Goal: Task Accomplishment & Management: Use online tool/utility

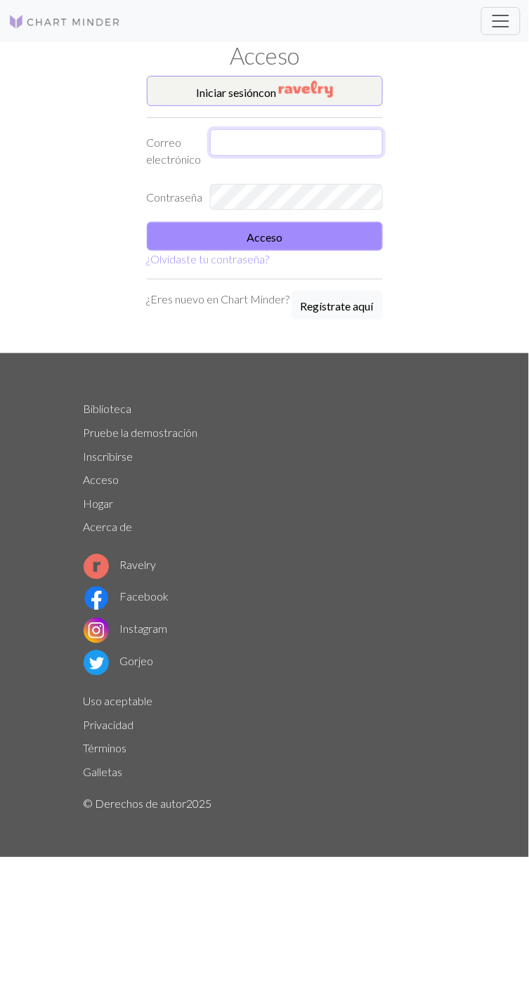
click at [298, 134] on input "text" at bounding box center [296, 142] width 173 height 27
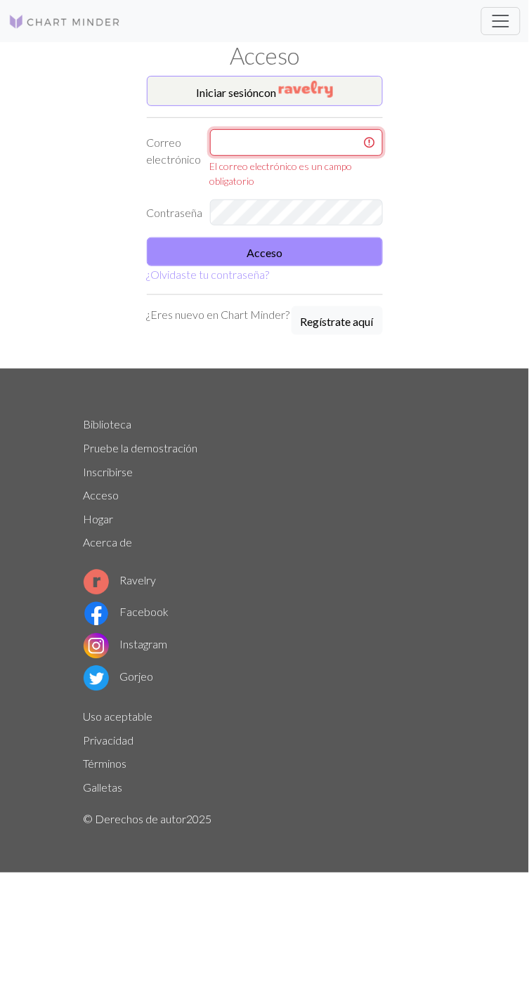
type input "tatisssdc@gmail.com"
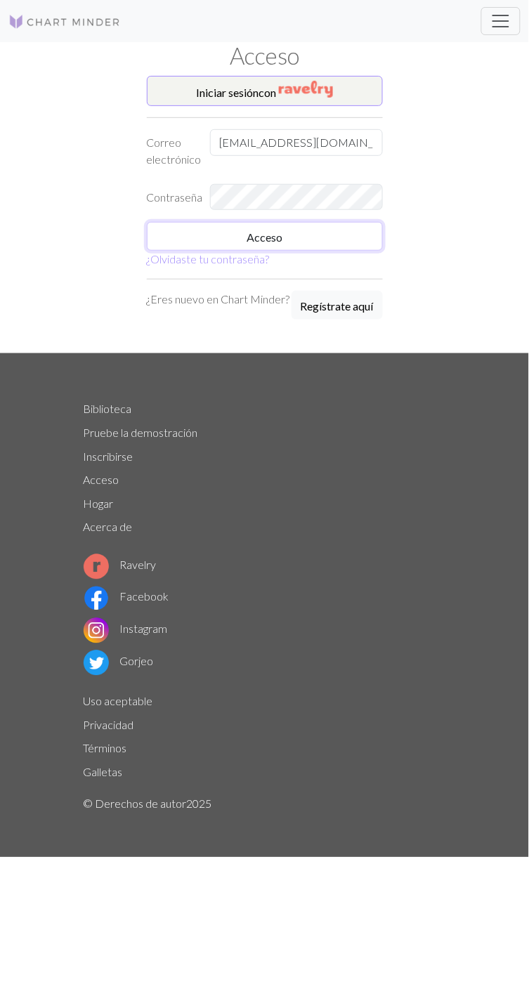
click at [317, 244] on button "Acceso" at bounding box center [265, 236] width 236 height 29
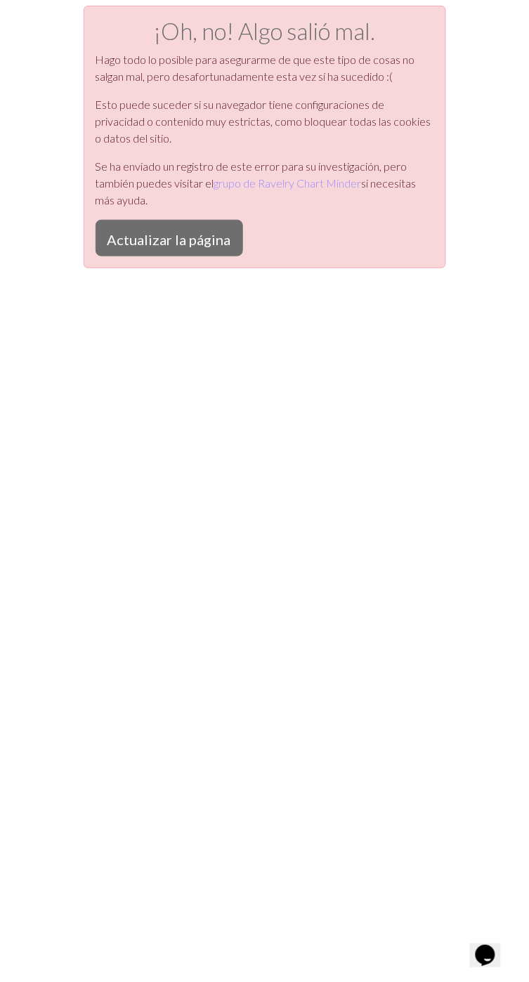
click at [187, 245] on font "Actualizar la página" at bounding box center [169, 239] width 124 height 17
click at [175, 242] on font "Actualizar la página" at bounding box center [169, 239] width 124 height 17
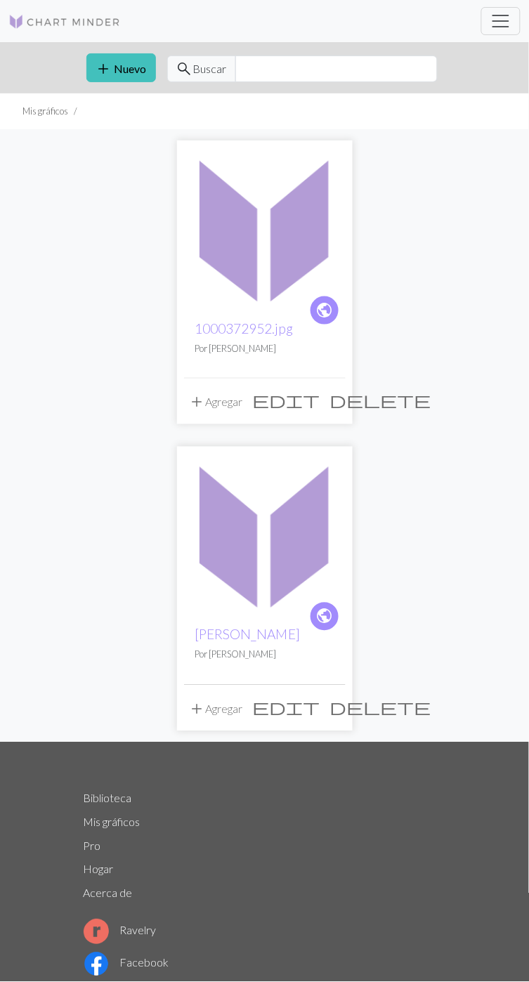
click at [304, 410] on span "edit" at bounding box center [286, 400] width 67 height 20
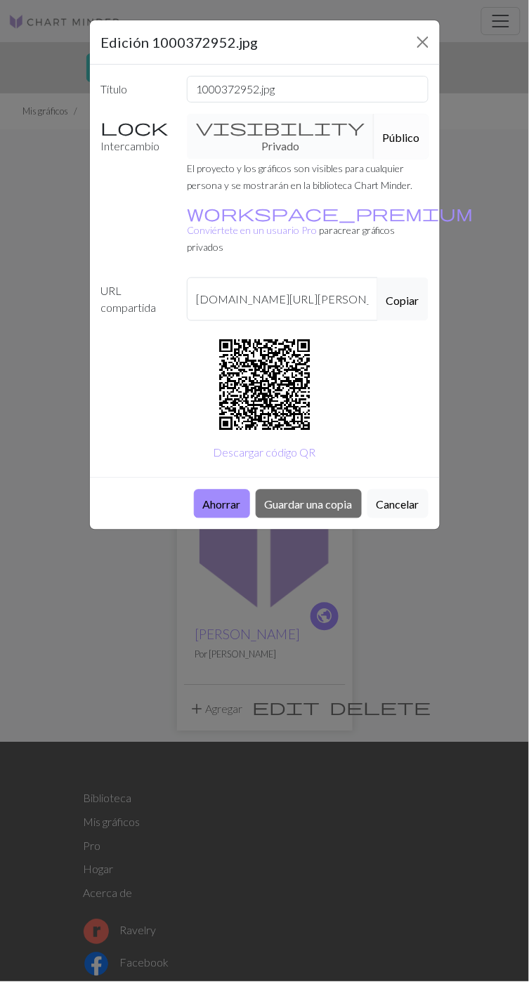
click at [227, 498] on font "Ahorrar" at bounding box center [222, 504] width 38 height 13
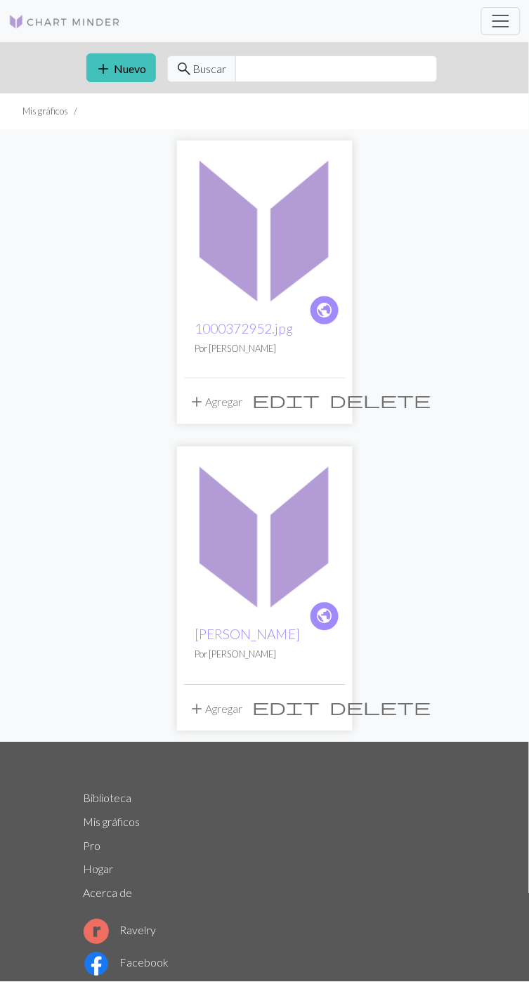
click at [305, 410] on span "edit" at bounding box center [286, 400] width 67 height 20
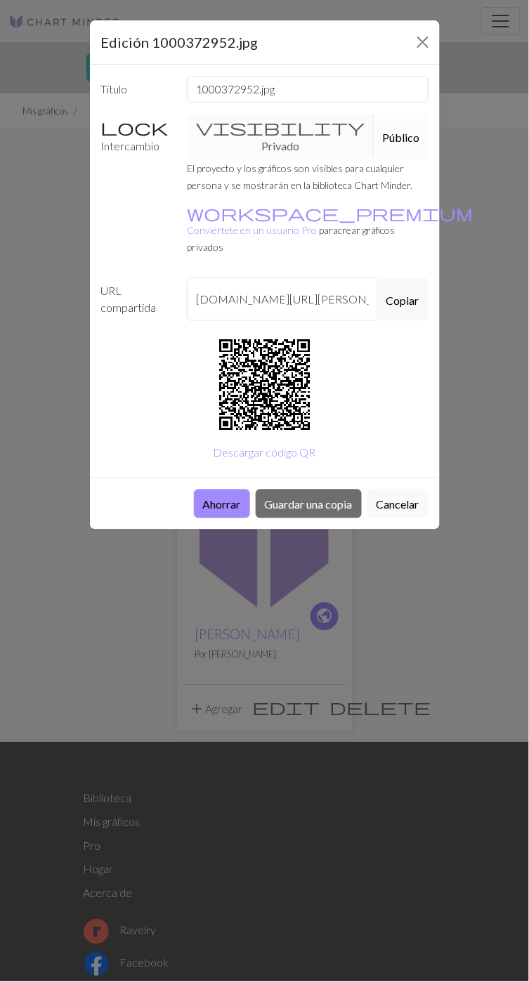
click at [317, 498] on font "Guardar una copia" at bounding box center [309, 504] width 88 height 13
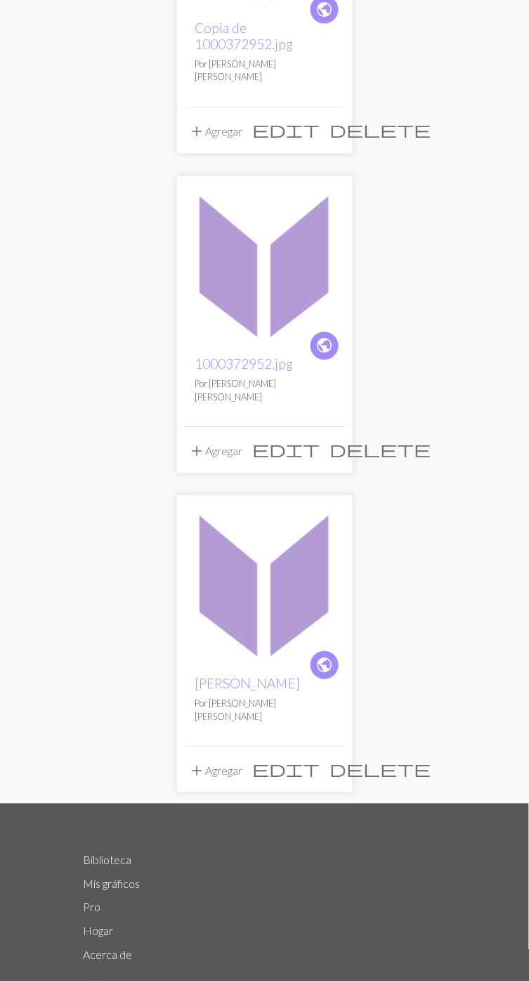
scroll to position [291, 0]
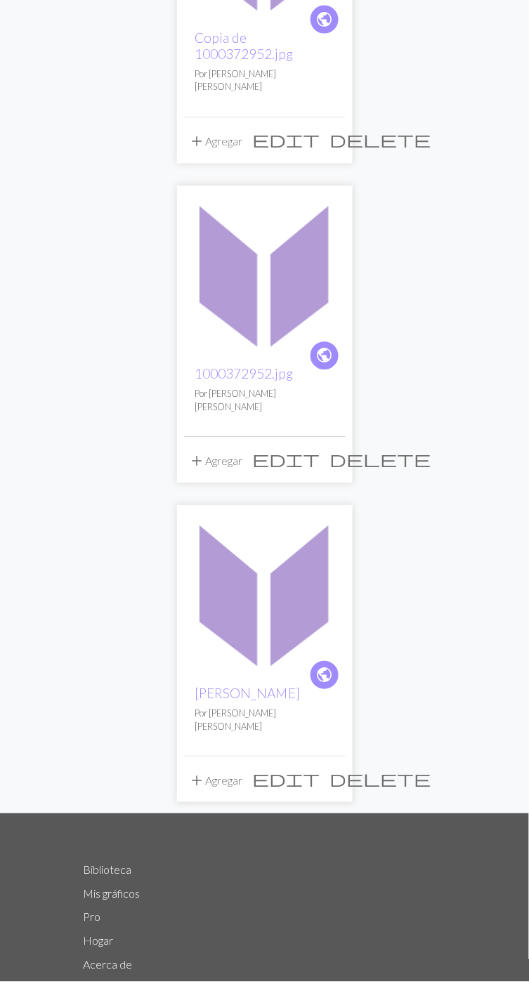
click at [249, 665] on img at bounding box center [264, 593] width 161 height 161
click at [243, 694] on font "[PERSON_NAME]" at bounding box center [247, 693] width 105 height 16
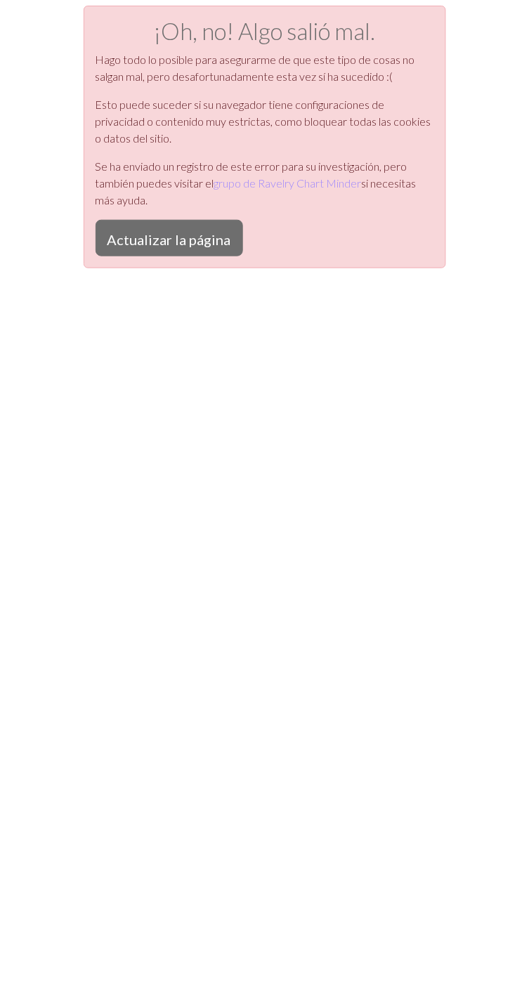
click at [317, 187] on font "grupo de Ravelry Chart Minder" at bounding box center [287, 182] width 147 height 13
click at [192, 233] on font "Actualizar la página" at bounding box center [169, 239] width 124 height 17
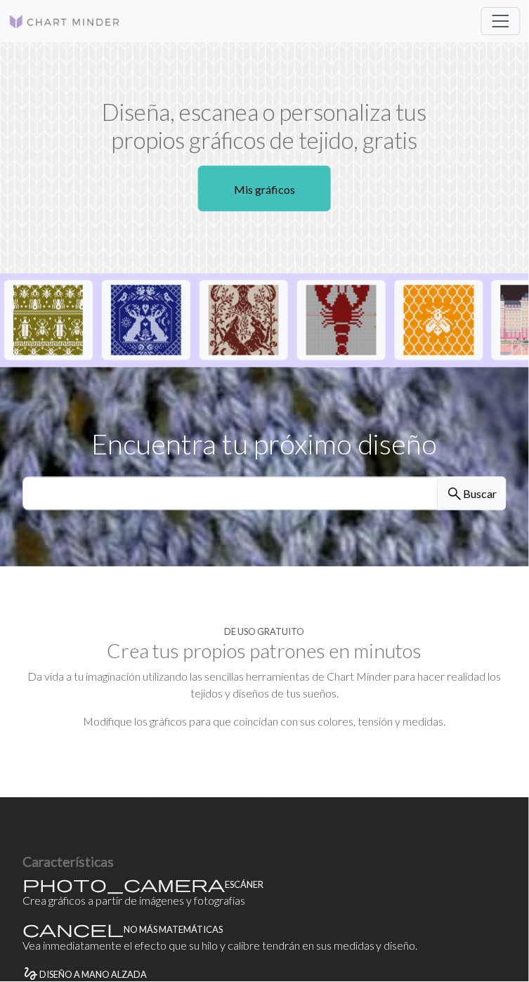
click at [271, 183] on font "Mis gráficos" at bounding box center [264, 189] width 61 height 13
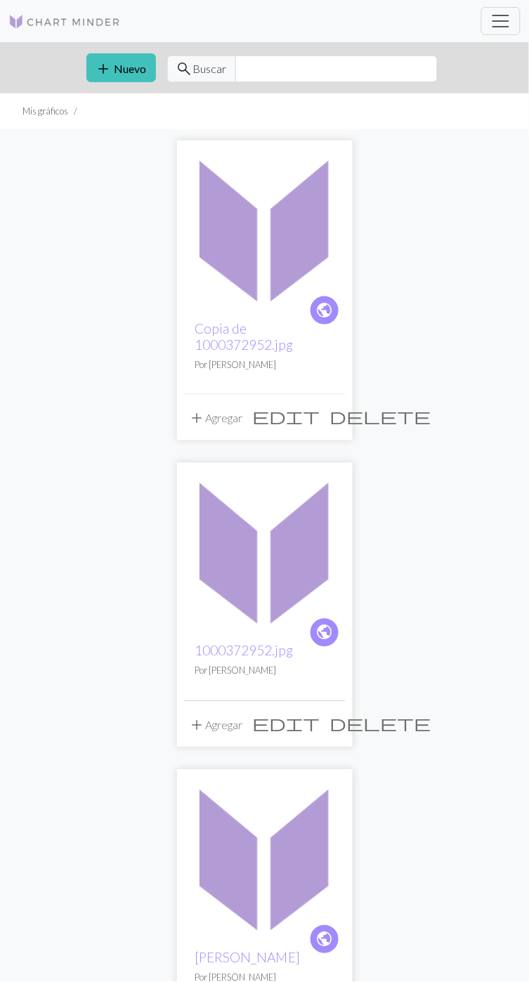
click at [334, 426] on span "delete" at bounding box center [380, 417] width 101 height 20
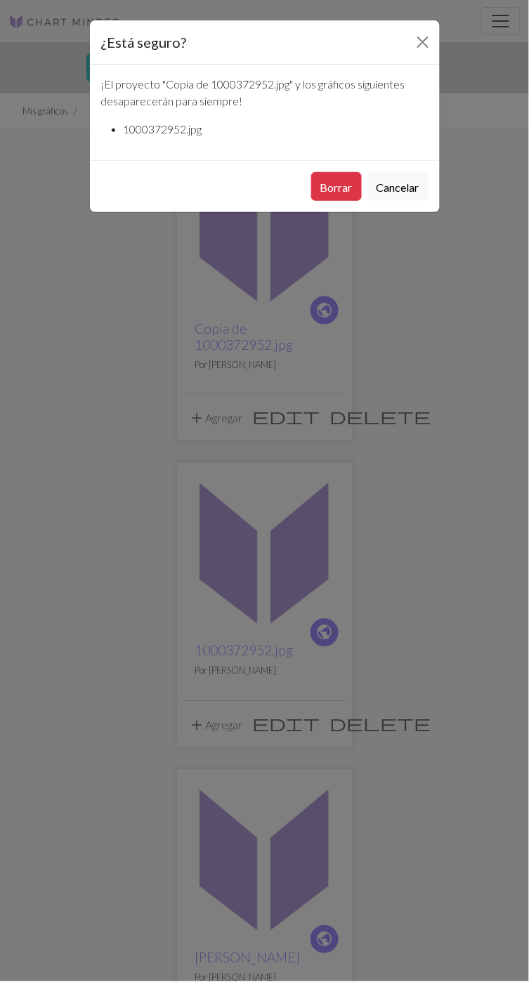
click at [335, 185] on font "Borrar" at bounding box center [336, 186] width 32 height 13
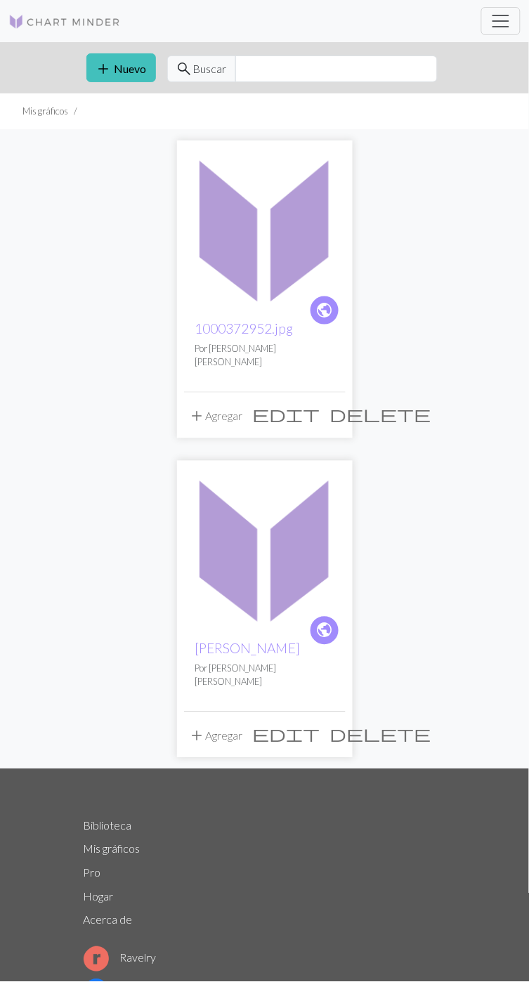
click at [331, 415] on span "delete" at bounding box center [380, 414] width 101 height 20
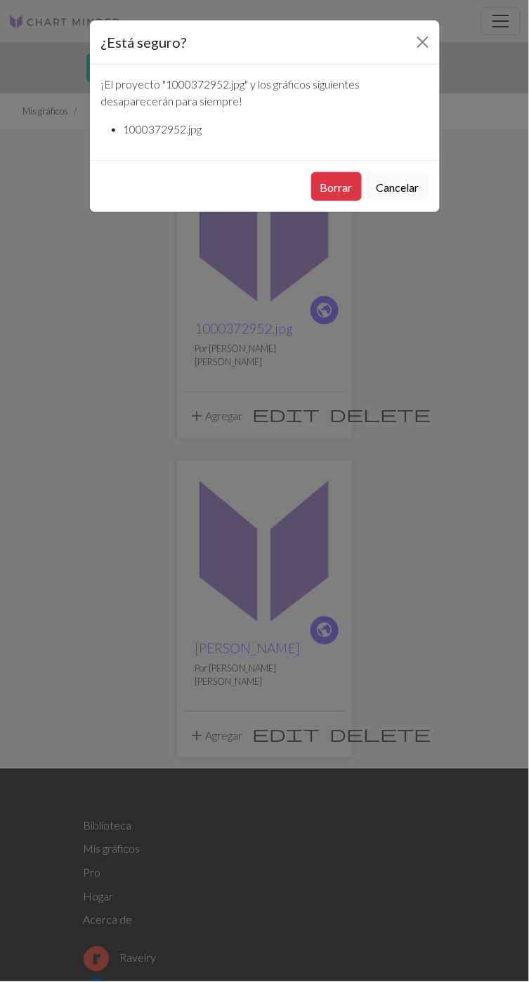
click at [345, 188] on font "Borrar" at bounding box center [336, 186] width 32 height 13
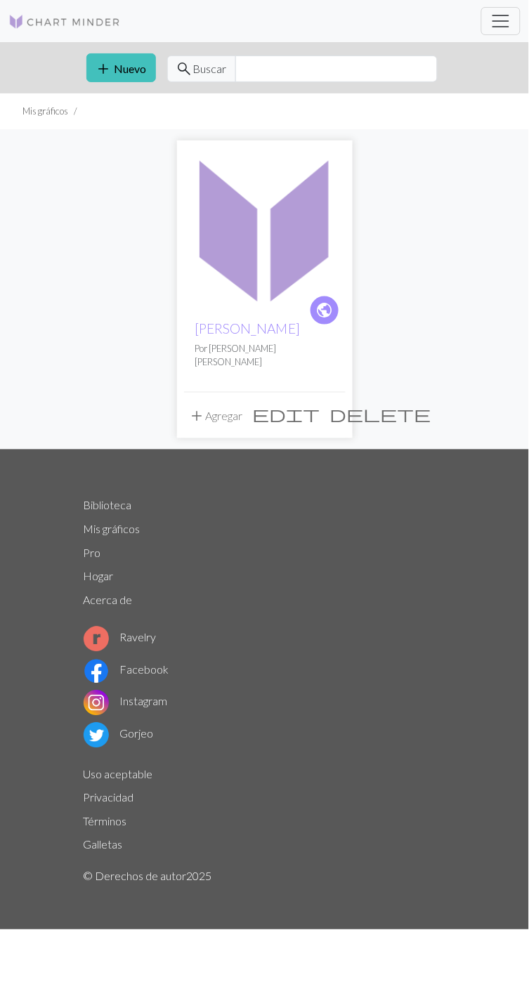
click at [128, 74] on font "Nuevo" at bounding box center [130, 68] width 32 height 13
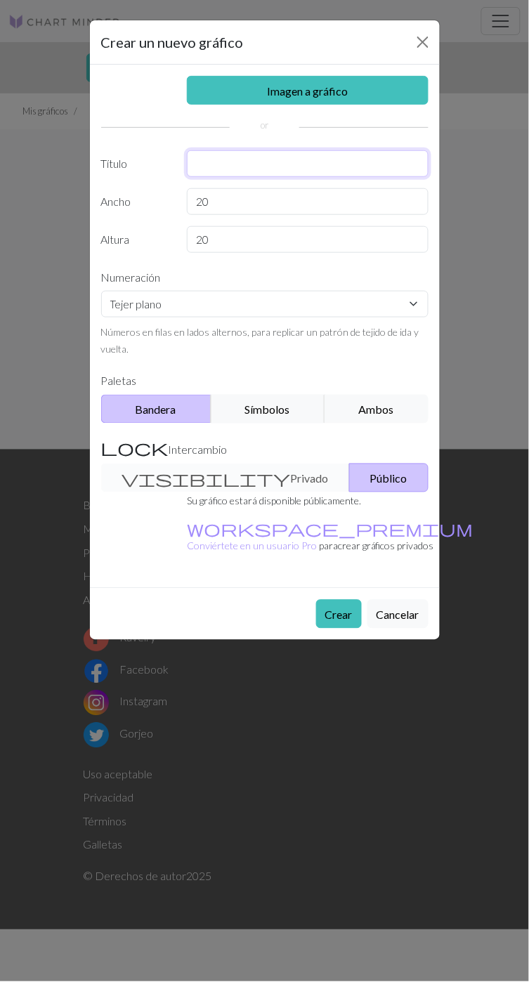
click at [241, 165] on input "text" at bounding box center [308, 163] width 242 height 27
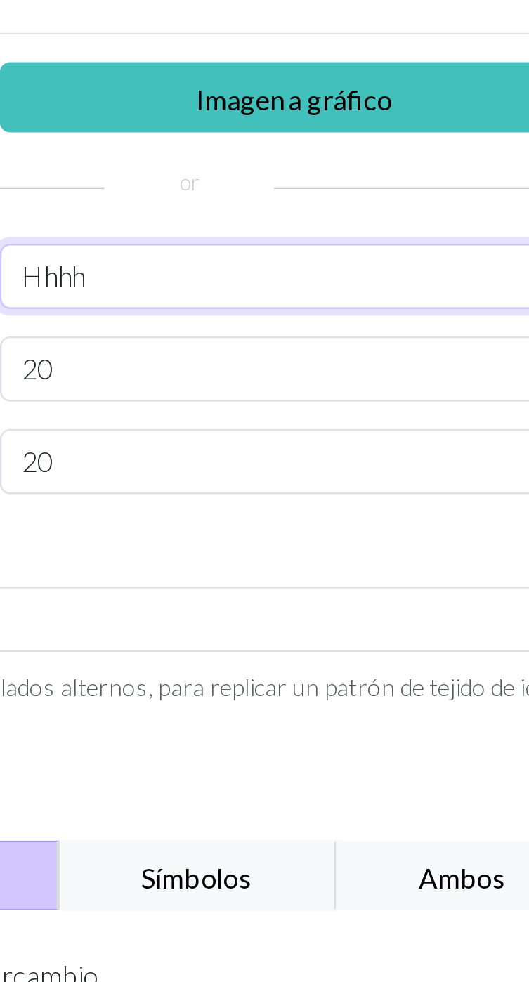
type input "Hhhh"
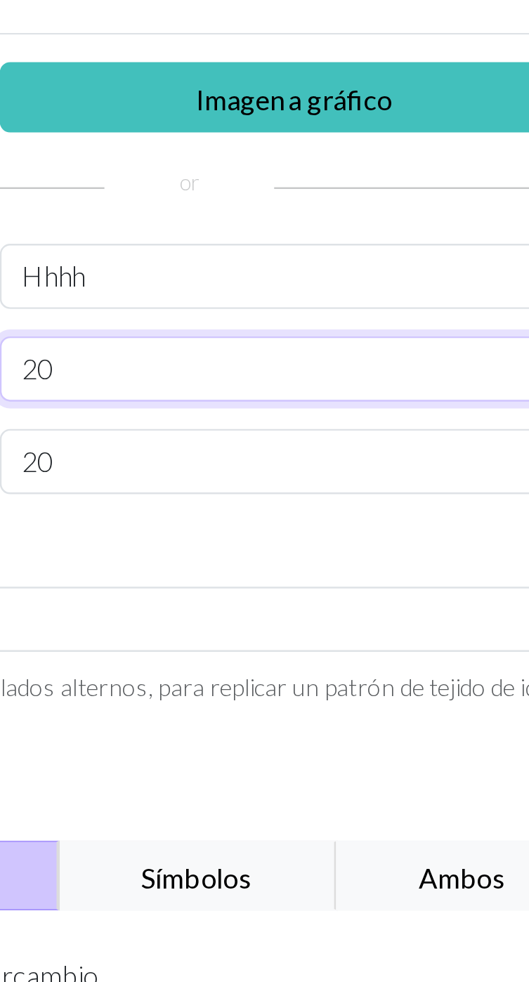
click at [306, 199] on input "20" at bounding box center [308, 201] width 242 height 27
type input "250"
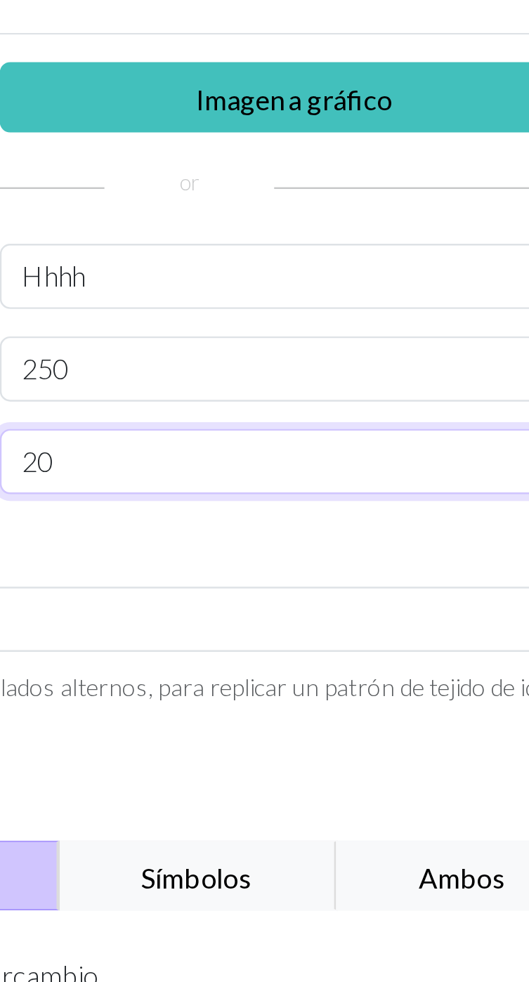
click at [247, 237] on input "20" at bounding box center [308, 239] width 242 height 27
type input "2"
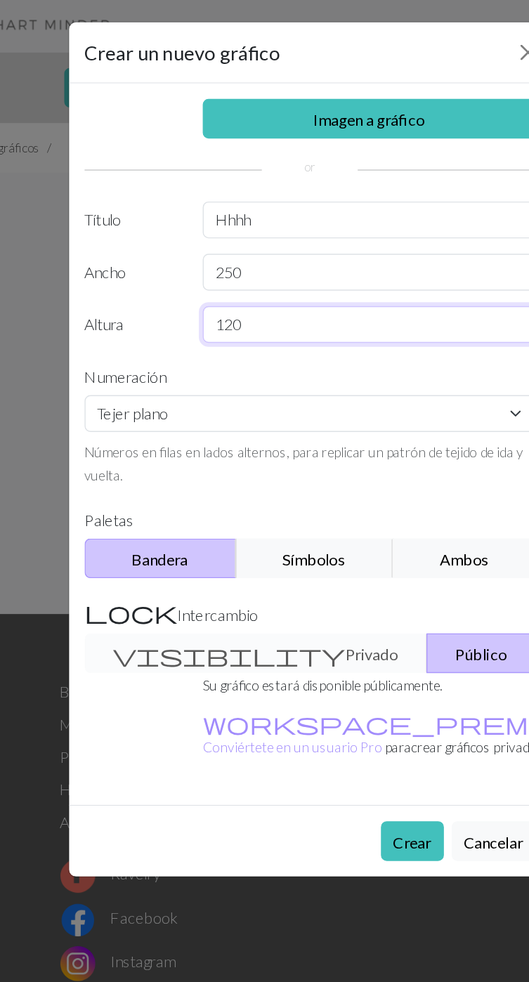
type input "120"
click at [126, 481] on div "visibility Privado Público" at bounding box center [265, 477] width 344 height 29
click at [164, 475] on div "visibility Privado Público" at bounding box center [265, 477] width 344 height 29
click at [180, 481] on div "visibility Privado Público" at bounding box center [265, 477] width 344 height 29
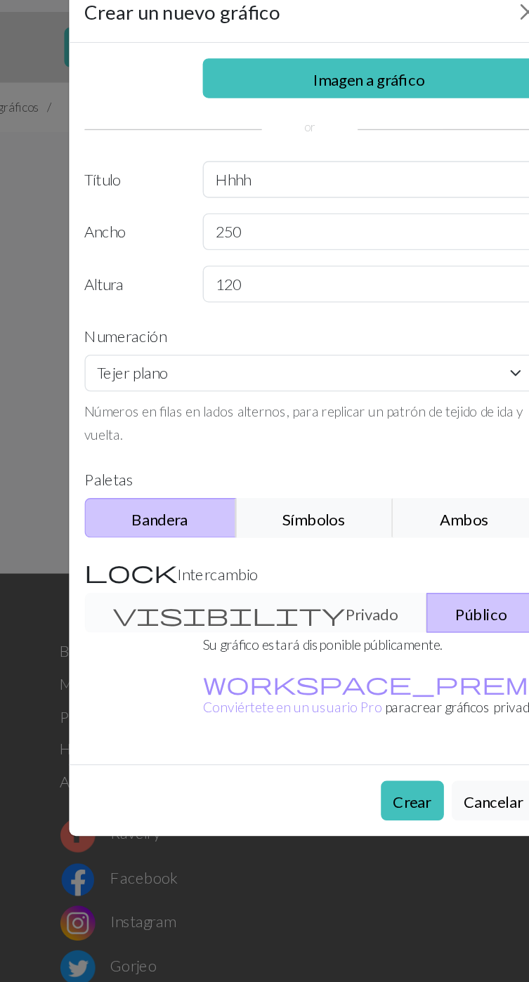
click at [340, 608] on font "Crear" at bounding box center [338, 614] width 27 height 13
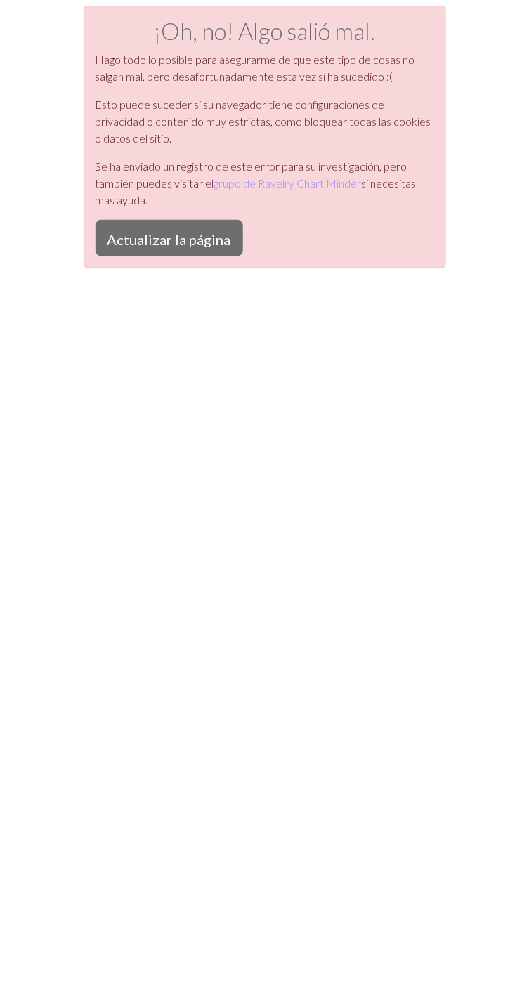
click at [175, 238] on font "Actualizar la página" at bounding box center [169, 239] width 124 height 17
click at [181, 234] on font "Actualizar la página" at bounding box center [169, 239] width 124 height 17
click at [176, 220] on button "Actualizar la página" at bounding box center [168, 238] width 147 height 37
click at [180, 239] on font "Actualizar la página" at bounding box center [169, 239] width 124 height 17
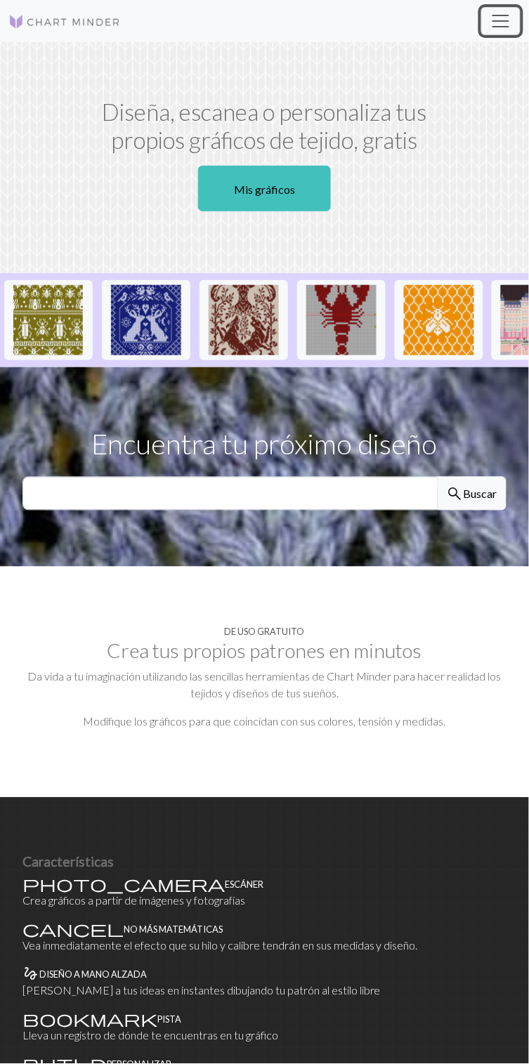
click at [506, 27] on span "Cambiar navegación" at bounding box center [500, 21] width 21 height 21
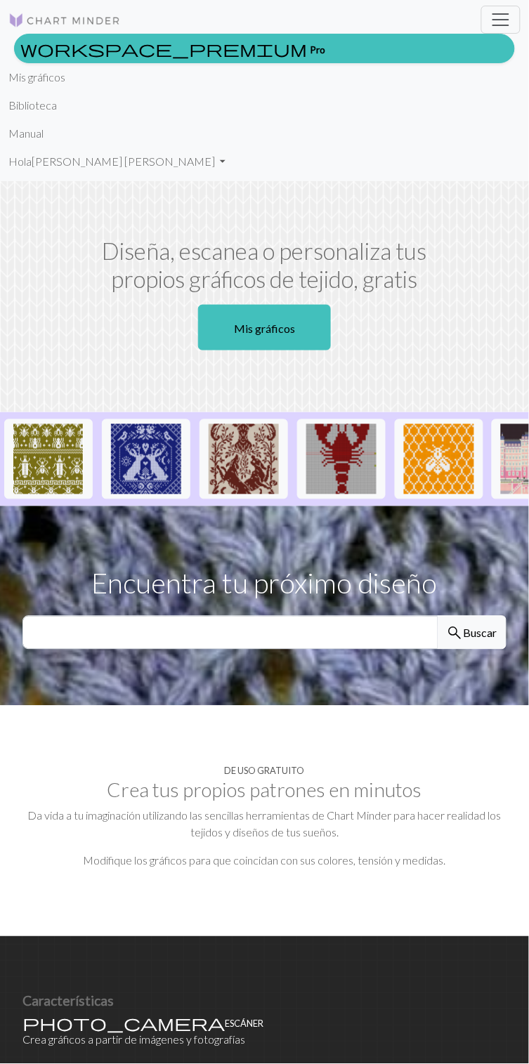
click at [275, 336] on link "Mis gráficos" at bounding box center [264, 328] width 133 height 46
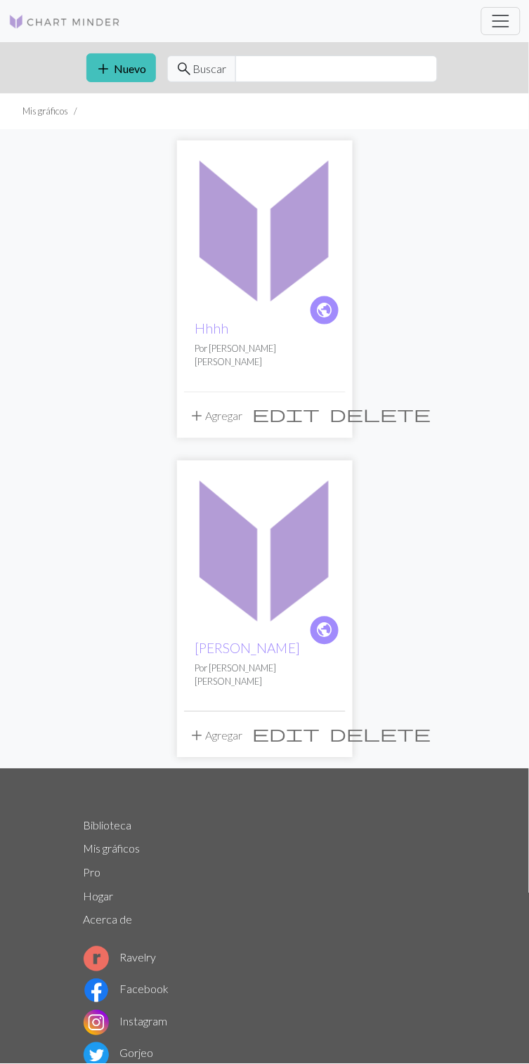
click at [119, 65] on font "Nuevo" at bounding box center [130, 68] width 32 height 13
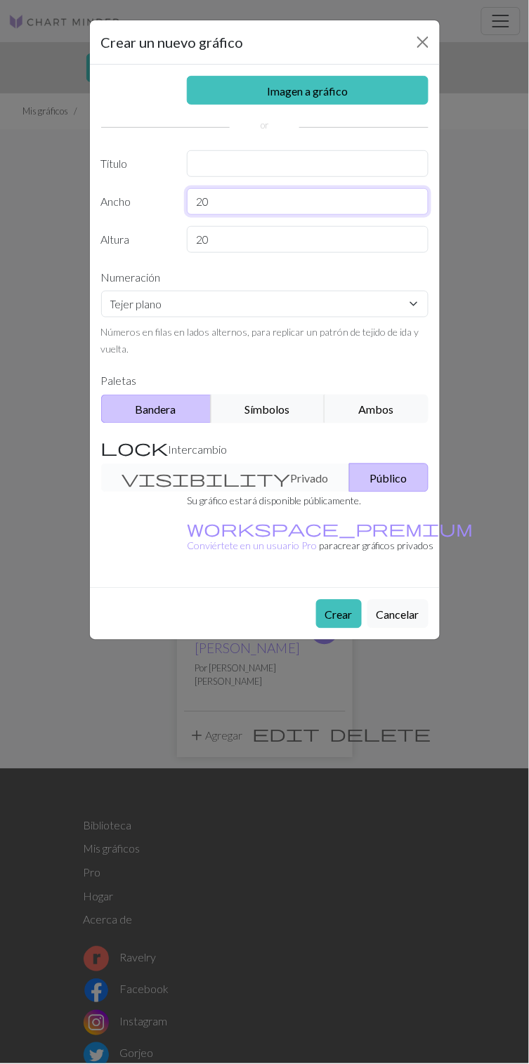
click at [282, 198] on input "20" at bounding box center [308, 201] width 242 height 27
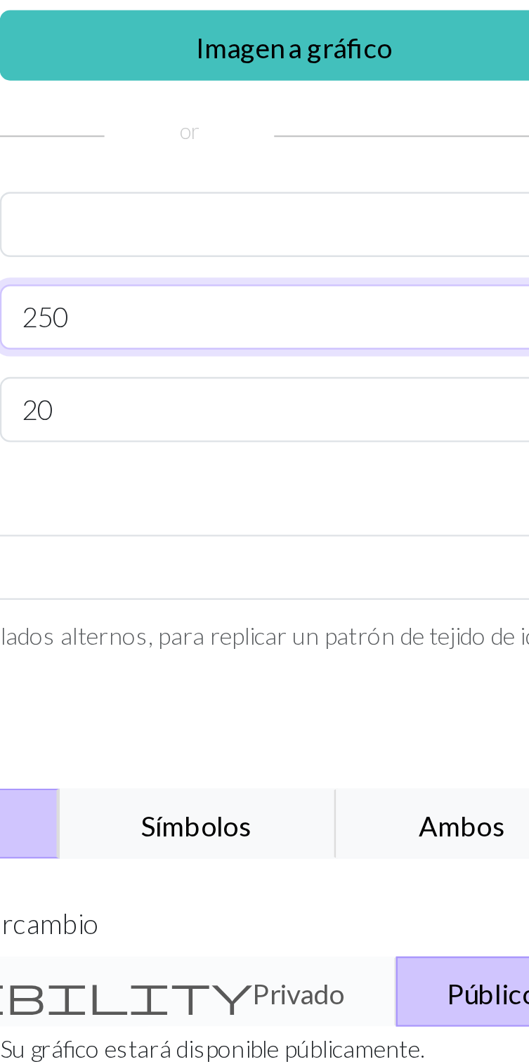
type input "250"
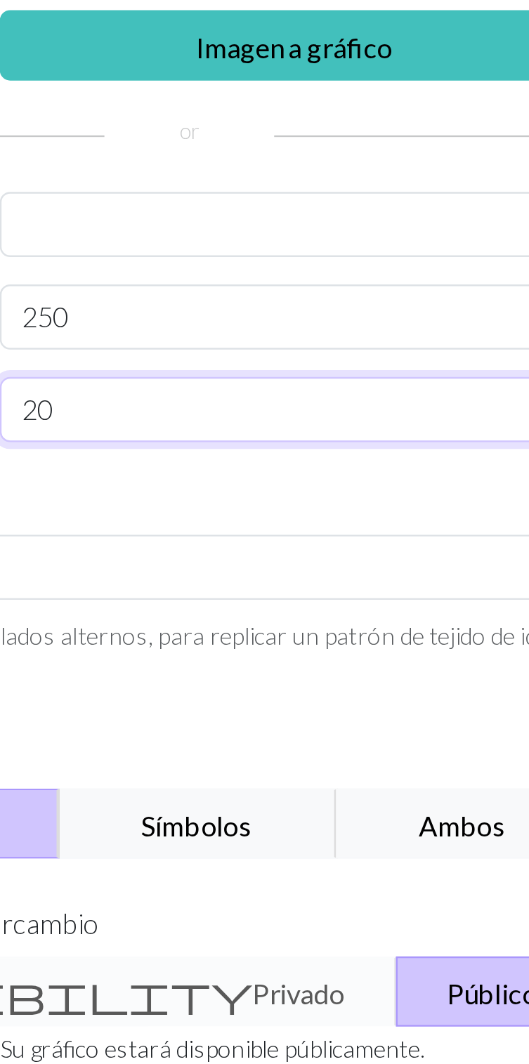
click at [244, 238] on input "20" at bounding box center [308, 239] width 242 height 27
type input "2"
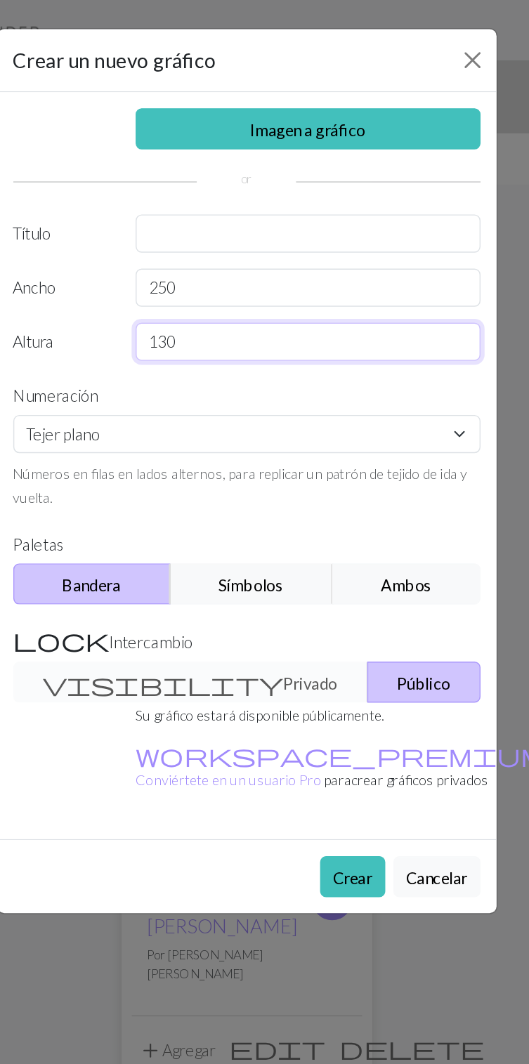
type input "130"
click at [221, 476] on div "visibility Privado Público" at bounding box center [265, 477] width 344 height 29
click at [337, 608] on font "Crear" at bounding box center [338, 614] width 27 height 13
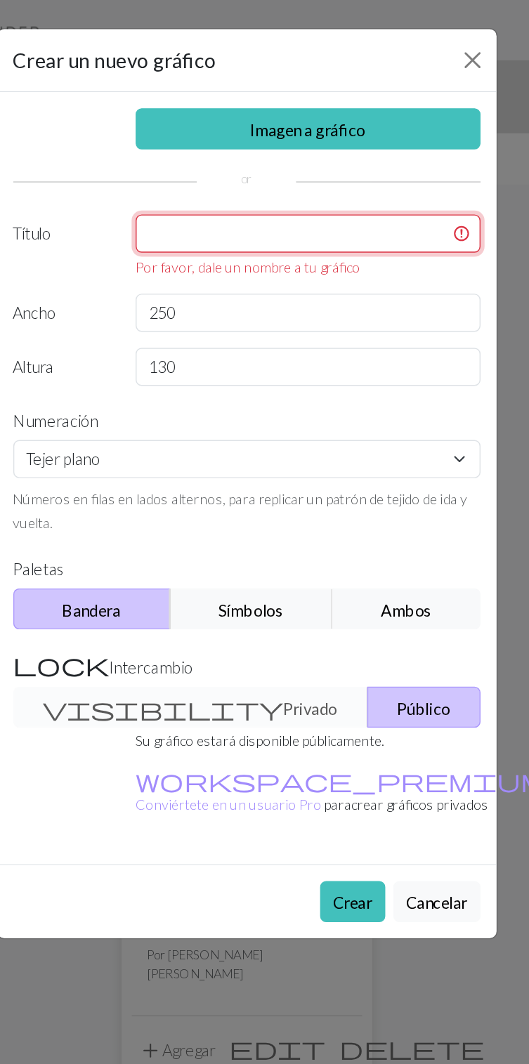
click at [268, 157] on input "text" at bounding box center [308, 163] width 242 height 27
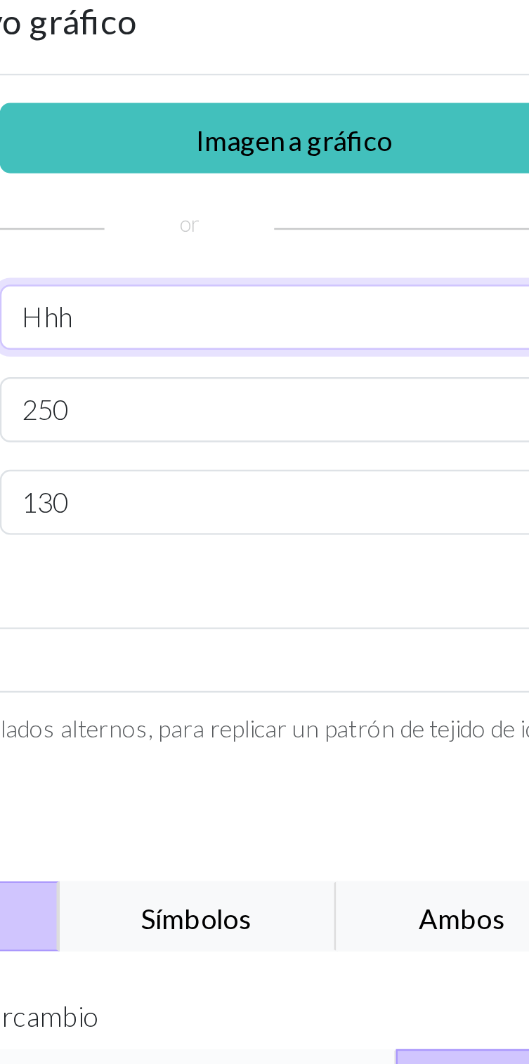
type input "Hhh"
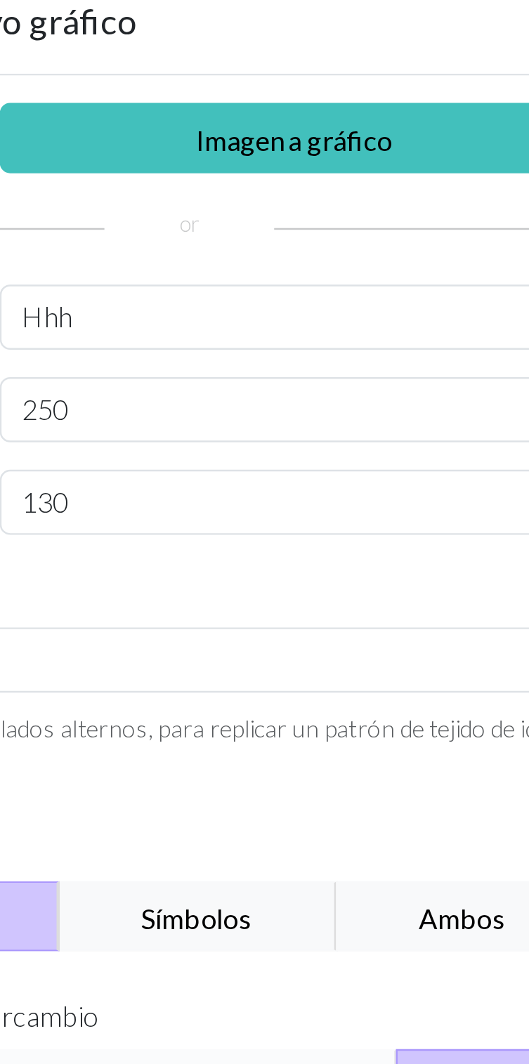
click at [343, 92] on font "Imagen a gráfico" at bounding box center [307, 90] width 81 height 13
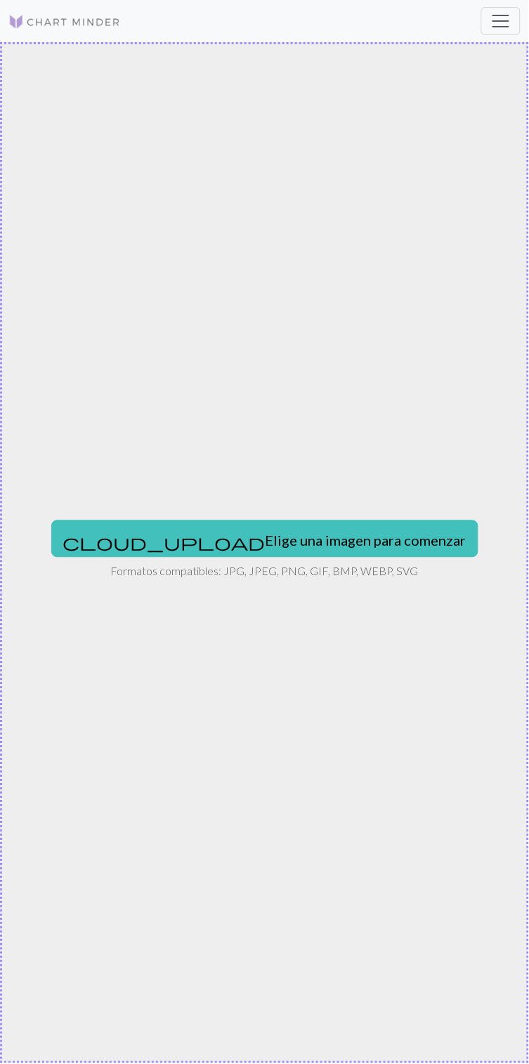
click at [337, 547] on font "Elige una imagen para comenzar" at bounding box center [365, 540] width 201 height 17
type input "C:\fakepath\1000372952.jpg"
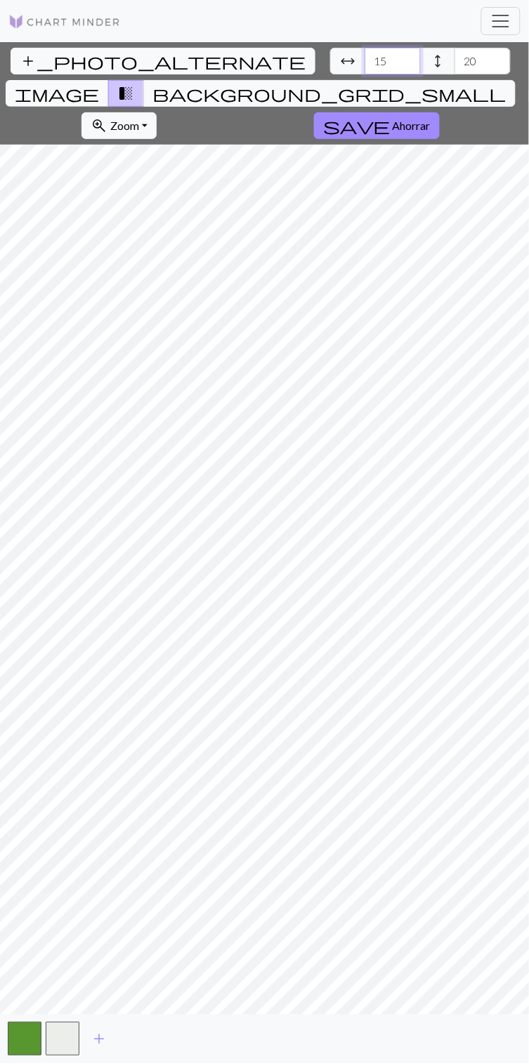
click at [364, 58] on input "15" at bounding box center [392, 61] width 56 height 27
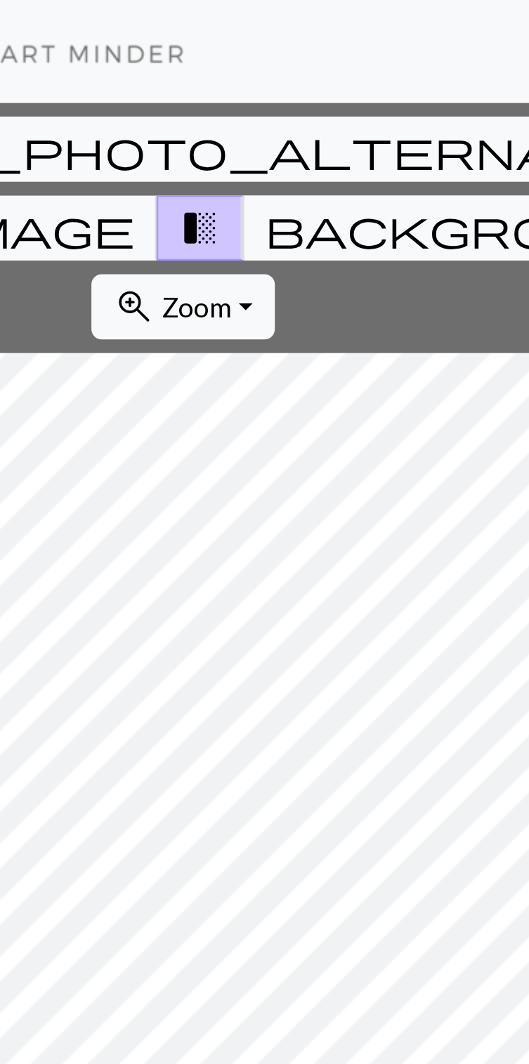
type input "150"
click at [454, 60] on input "20" at bounding box center [482, 61] width 56 height 27
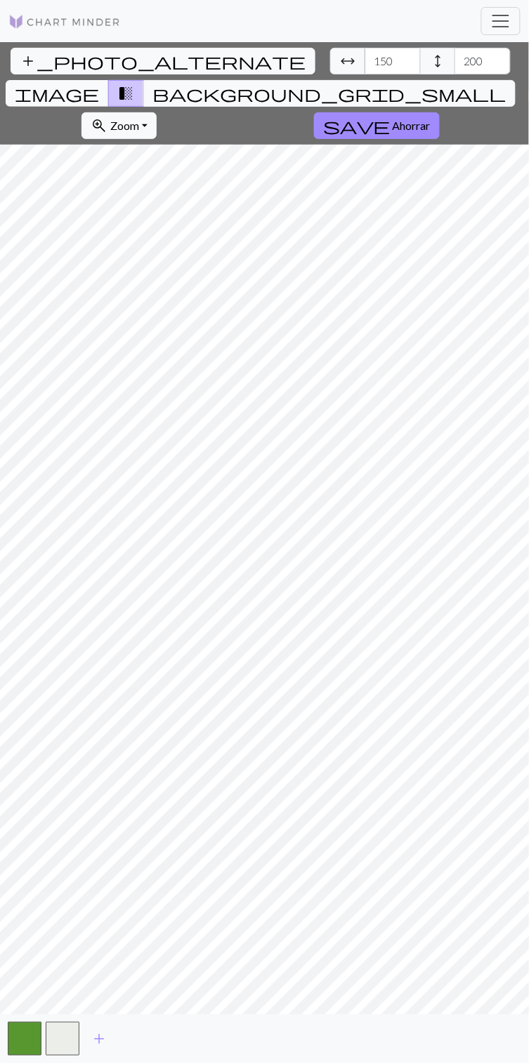
click at [139, 119] on font "Zoom" at bounding box center [124, 125] width 29 height 13
click at [506, 21] on span "Cambiar navegación" at bounding box center [500, 21] width 21 height 21
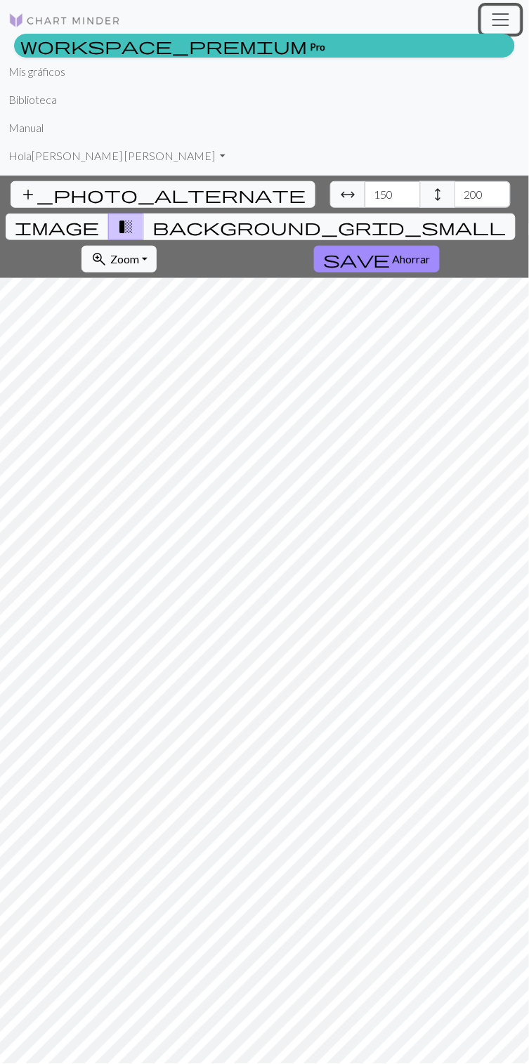
click at [504, 14] on span "Cambiar navegación" at bounding box center [500, 19] width 21 height 21
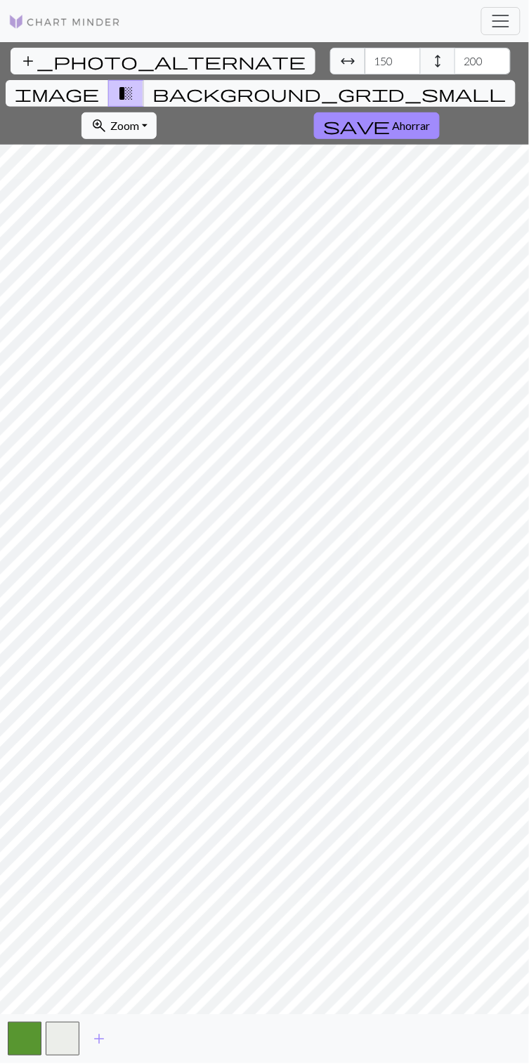
click at [71, 1047] on button "button" at bounding box center [63, 1039] width 34 height 34
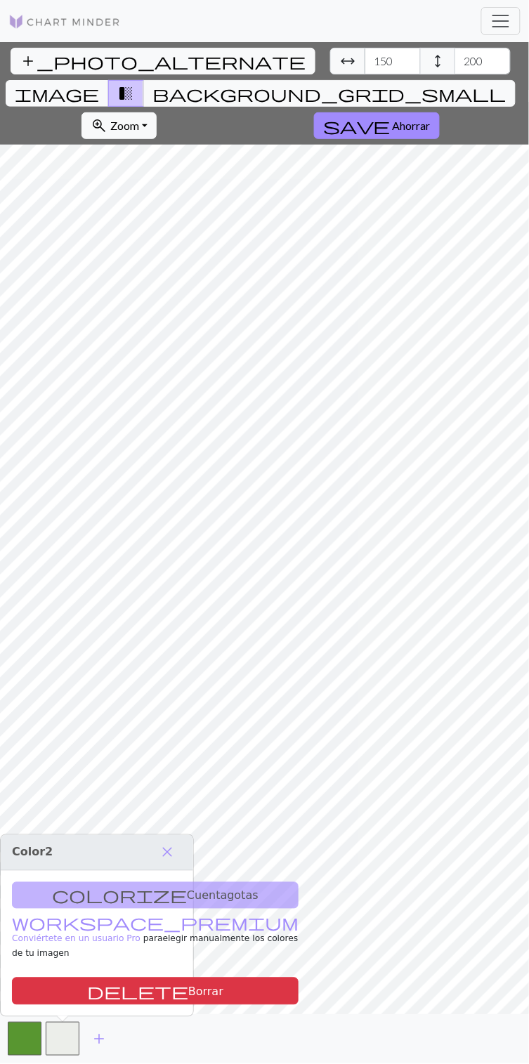
click at [62, 1052] on button "button" at bounding box center [63, 1039] width 34 height 34
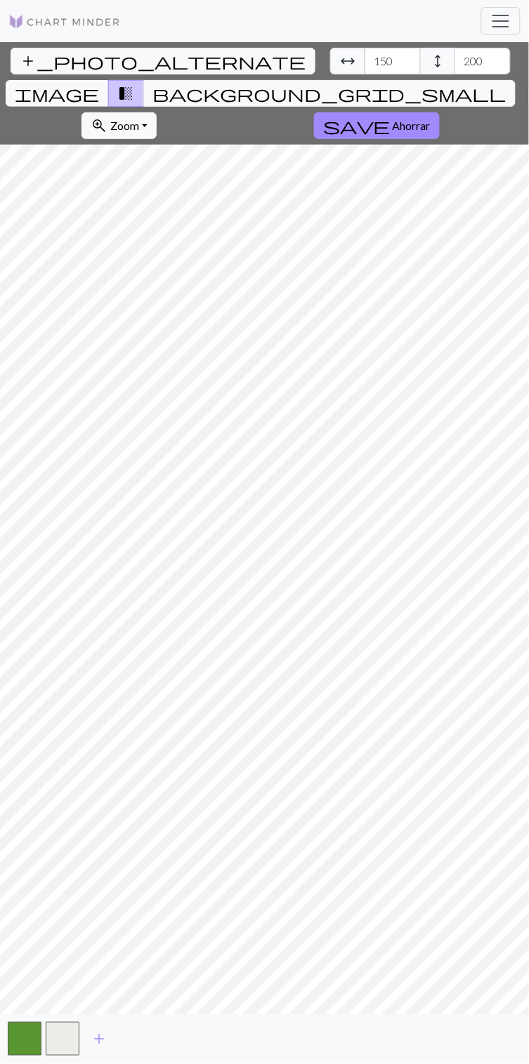
click at [100, 1042] on span "add" at bounding box center [99, 1039] width 17 height 20
click at [139, 1039] on span "add" at bounding box center [136, 1039] width 17 height 20
click at [140, 1050] on button "button" at bounding box center [138, 1039] width 34 height 34
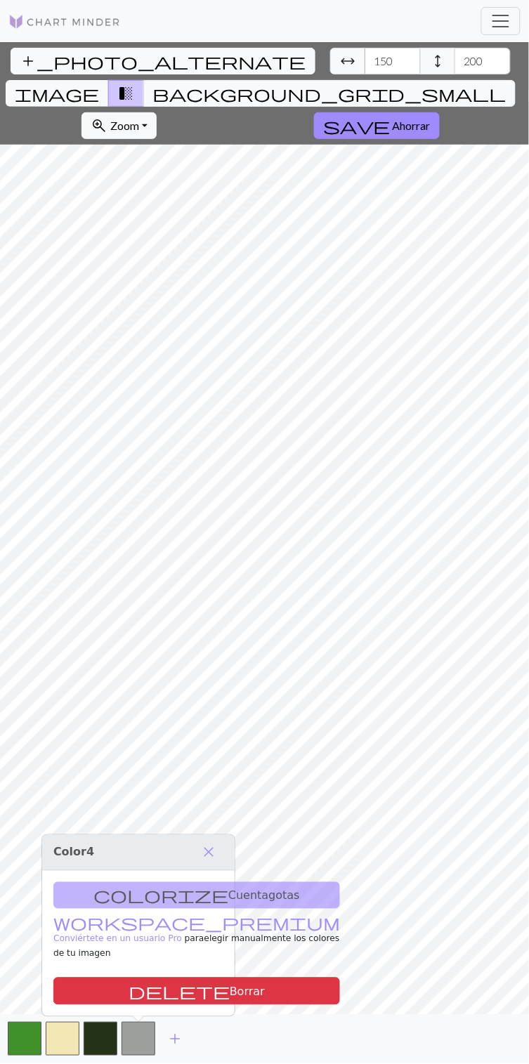
click at [110, 996] on button "delete Borrar" at bounding box center [196, 991] width 286 height 27
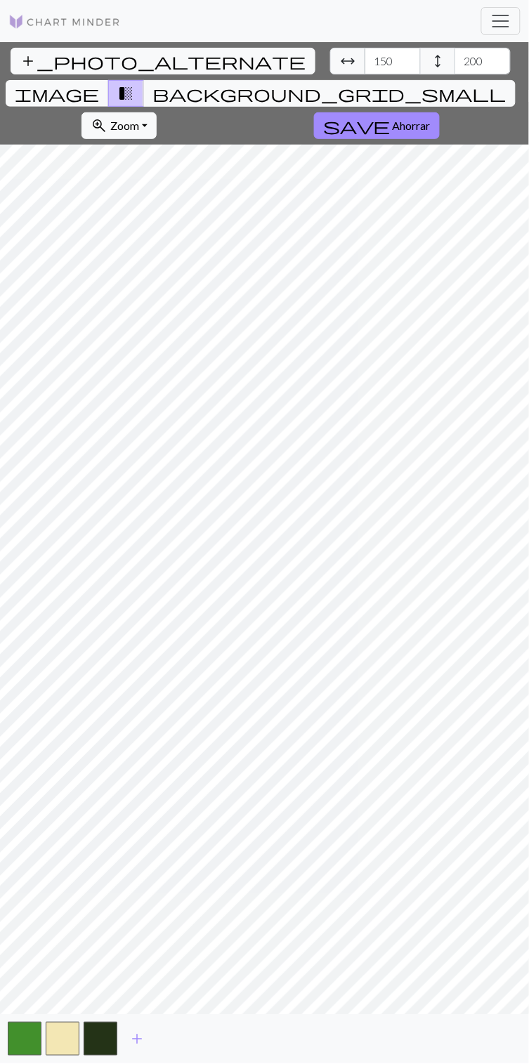
click at [104, 1049] on button "button" at bounding box center [101, 1039] width 34 height 34
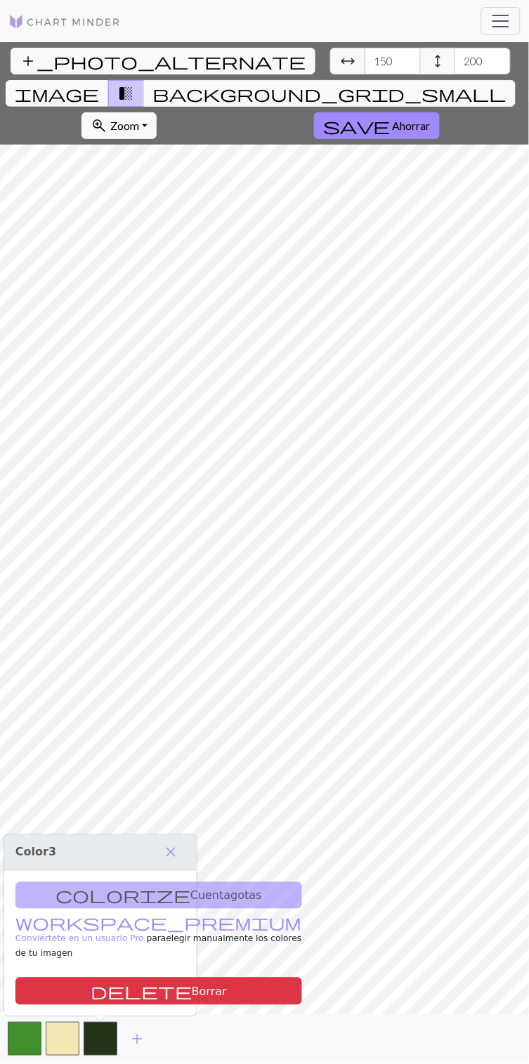
click at [77, 917] on div "colorize Cuentagotas workspace_premium Conviértete en un usuario Pro para elegi…" at bounding box center [100, 944] width 192 height 146
click at [178, 862] on span "close" at bounding box center [170, 853] width 17 height 20
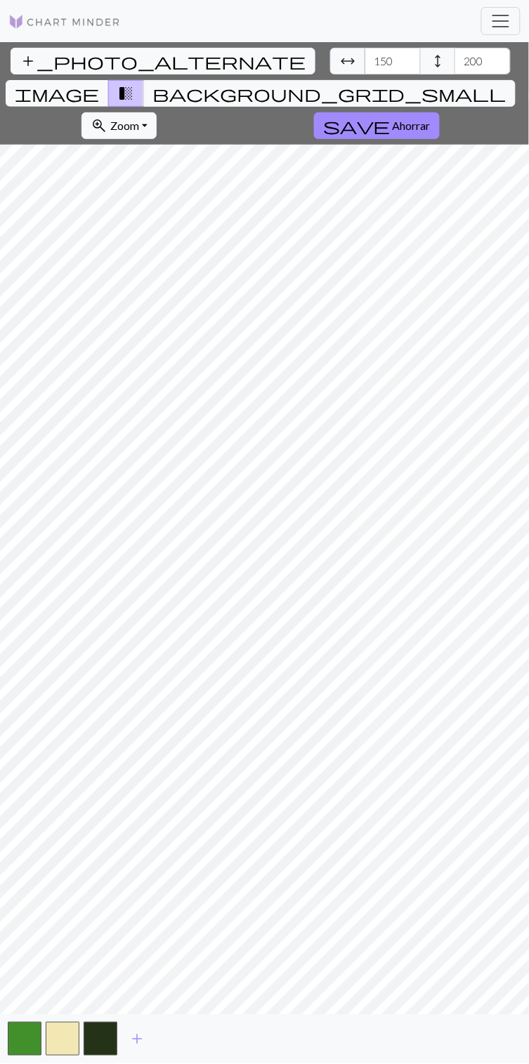
click at [105, 1053] on button "button" at bounding box center [101, 1039] width 34 height 34
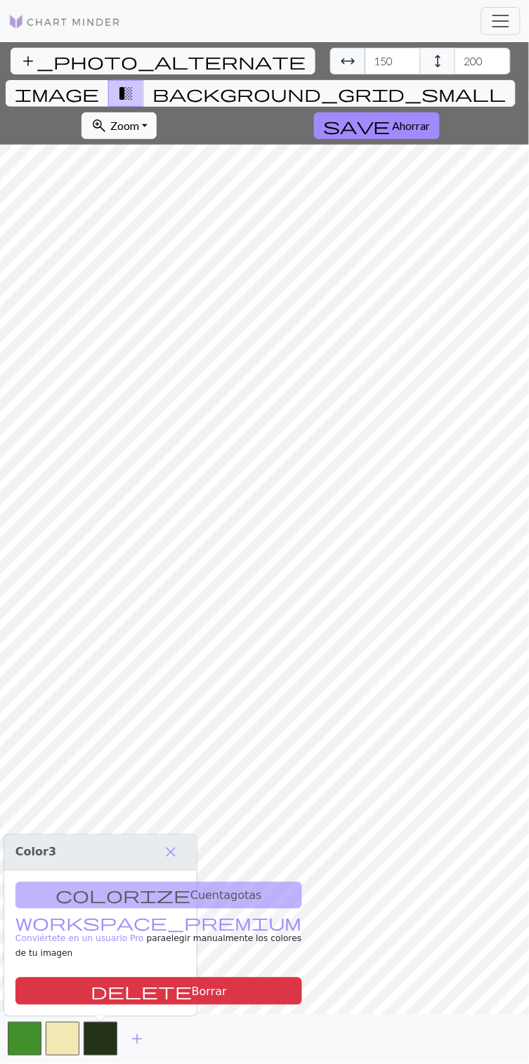
click at [192, 994] on font "Borrar" at bounding box center [209, 991] width 35 height 13
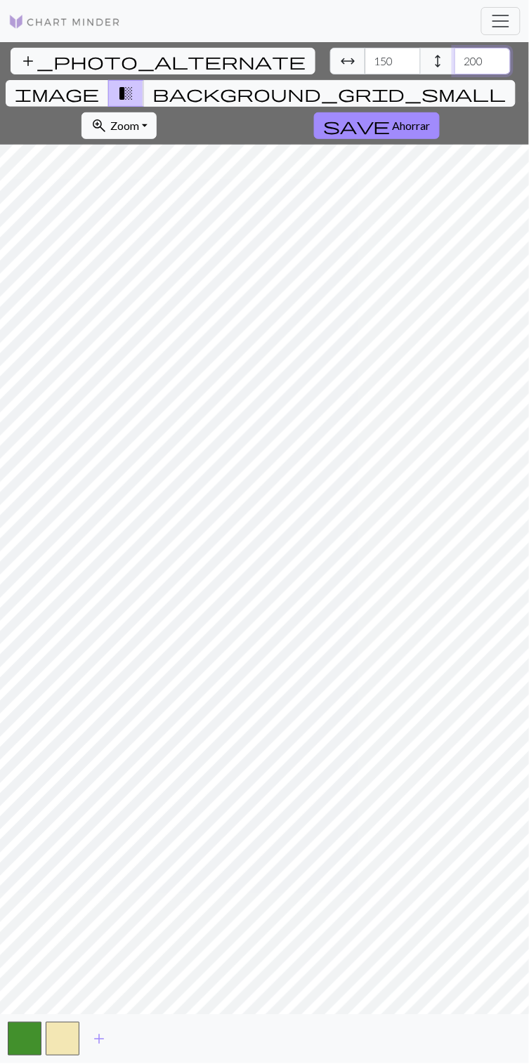
click at [454, 68] on input "200" at bounding box center [482, 61] width 56 height 27
type input "2"
type input "1"
type input "150"
click at [364, 62] on input "150" at bounding box center [392, 61] width 56 height 27
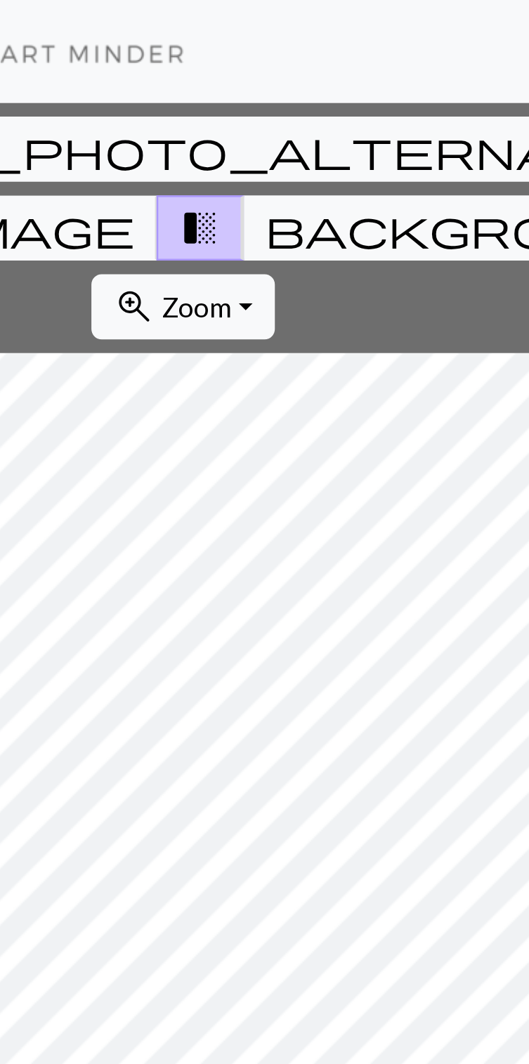
click at [364, 63] on input "100" at bounding box center [392, 61] width 56 height 27
type input "100"
click at [454, 55] on input "150" at bounding box center [482, 61] width 56 height 27
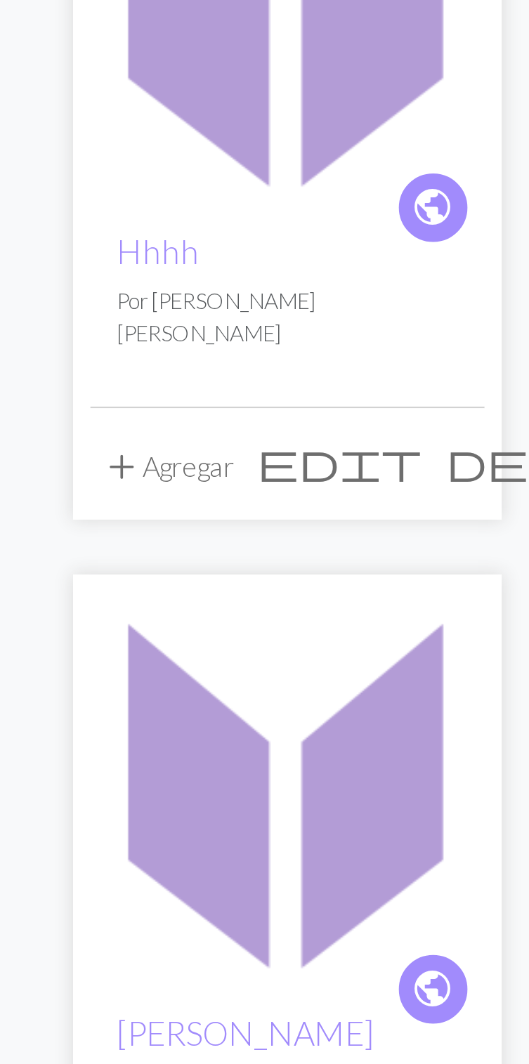
click at [209, 329] on font "Hhhh" at bounding box center [212, 328] width 34 height 16
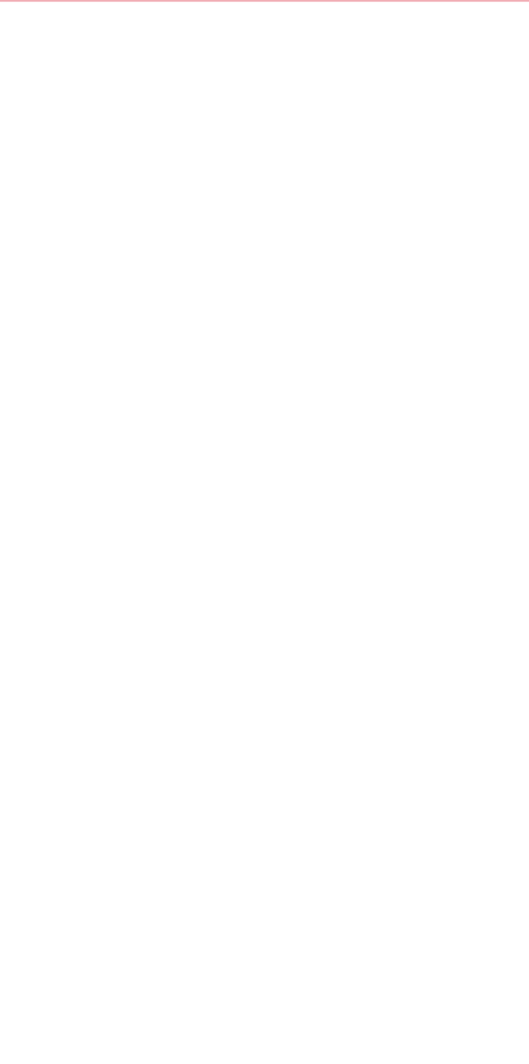
scroll to position [5, 0]
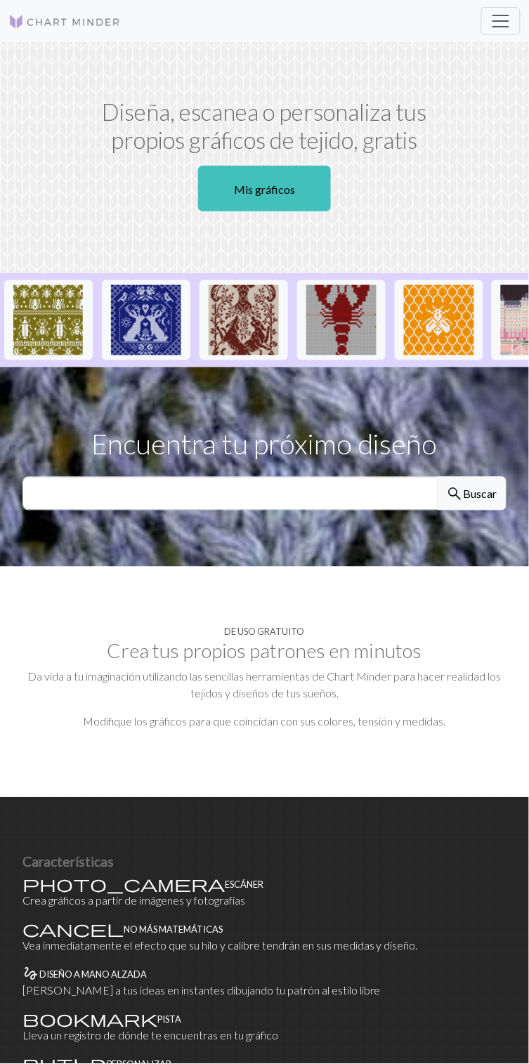
click at [256, 183] on font "Mis gráficos" at bounding box center [264, 189] width 61 height 13
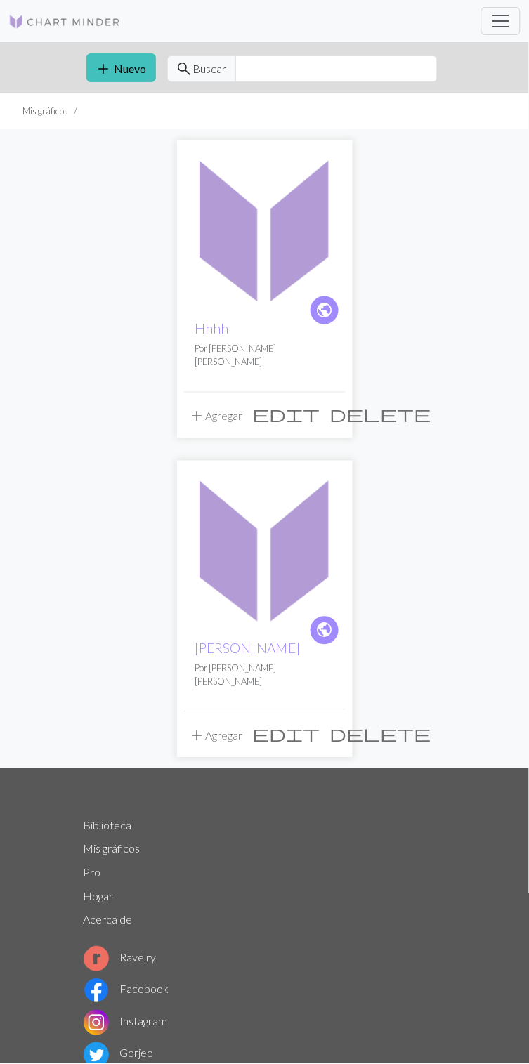
click at [212, 329] on font "Hhhh" at bounding box center [212, 328] width 34 height 16
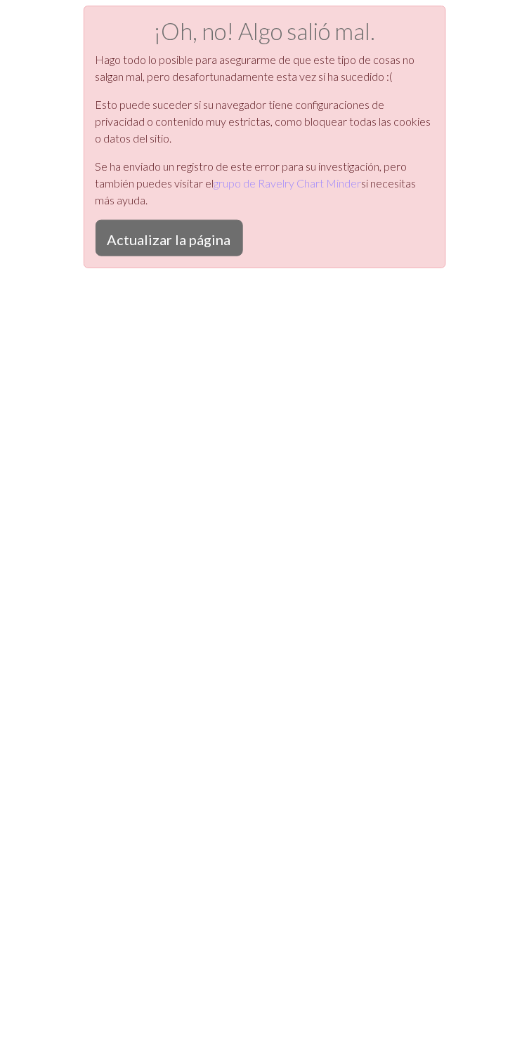
click at [194, 228] on button "Actualizar la página" at bounding box center [168, 238] width 147 height 37
